Goal: Transaction & Acquisition: Purchase product/service

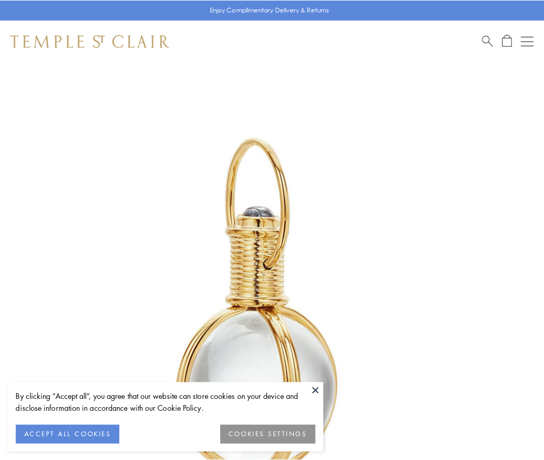
scroll to position [270, 0]
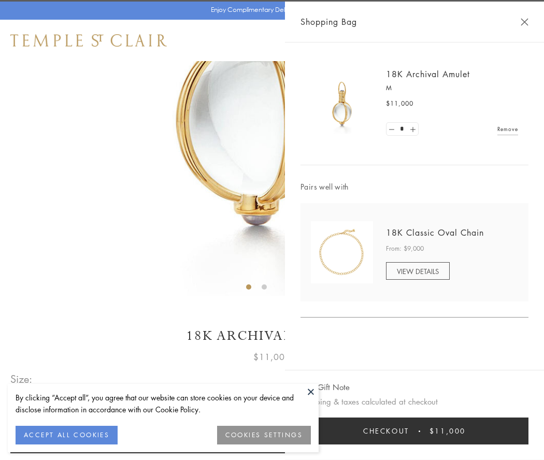
click at [414, 431] on button "Checkout $11,000" at bounding box center [414, 430] width 228 height 27
